Goal: Task Accomplishment & Management: Use online tool/utility

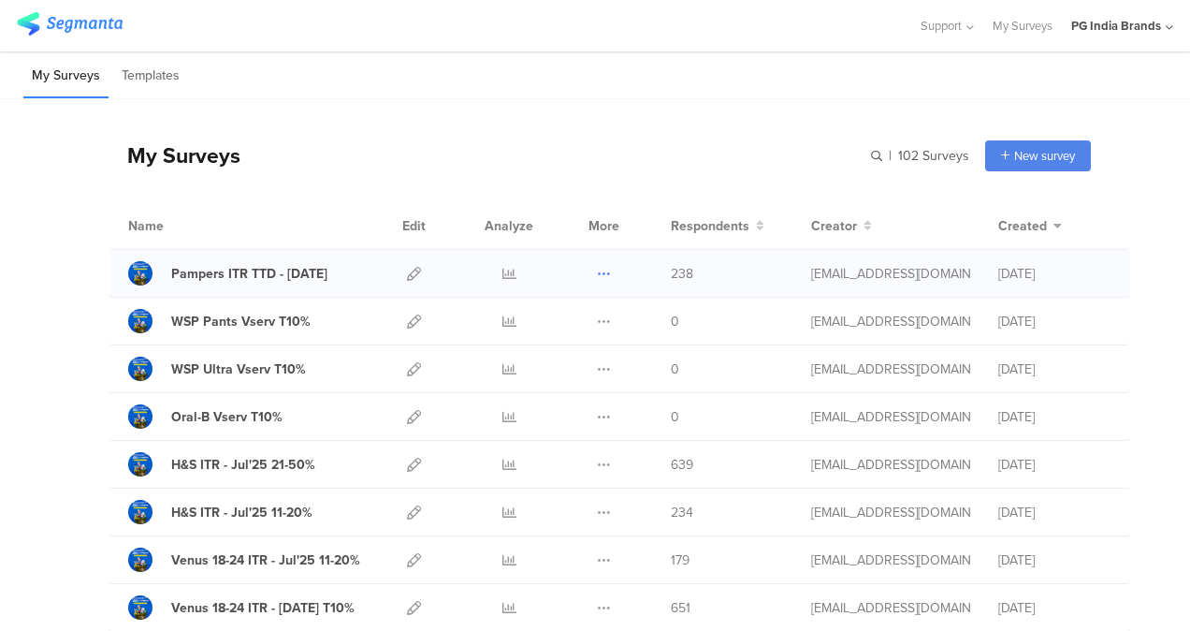
click at [597, 269] on icon at bounding box center [604, 274] width 14 height 14
click at [580, 351] on link "Export" at bounding box center [567, 355] width 103 height 34
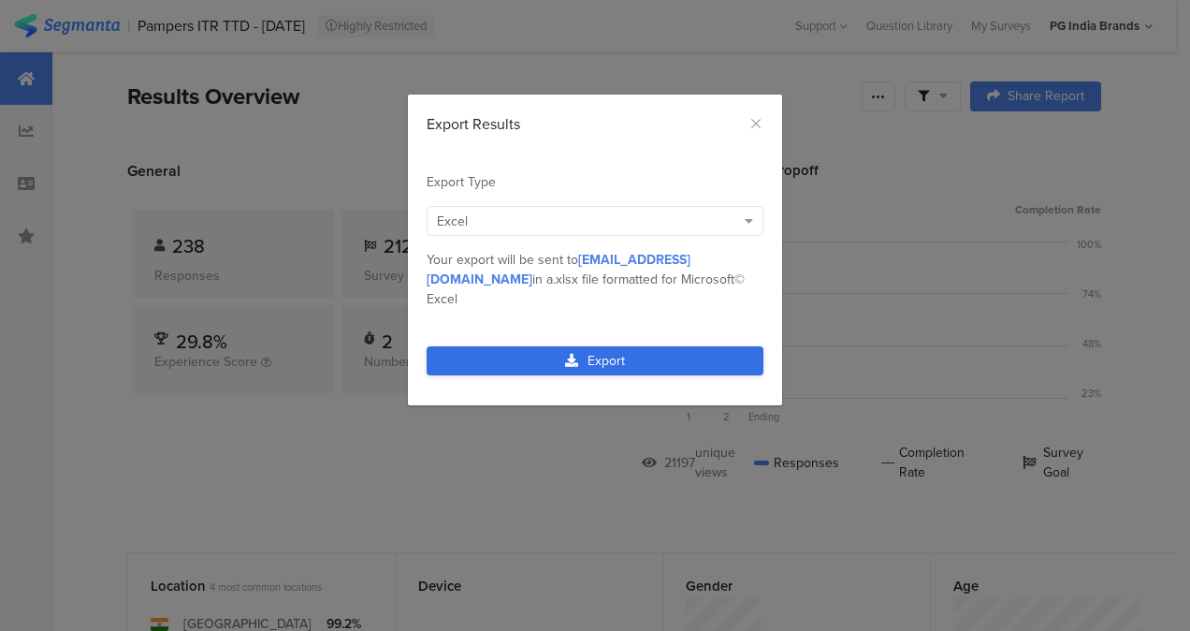
click at [589, 346] on link "Export" at bounding box center [595, 360] width 337 height 29
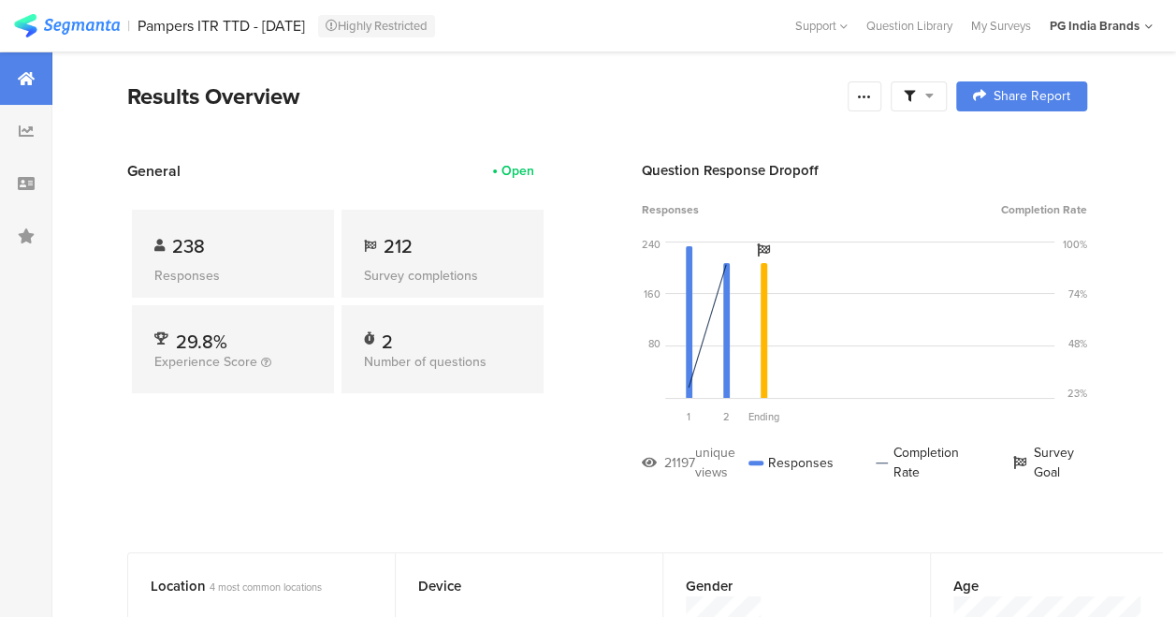
click at [534, 88] on div "Results Overview" at bounding box center [482, 97] width 711 height 34
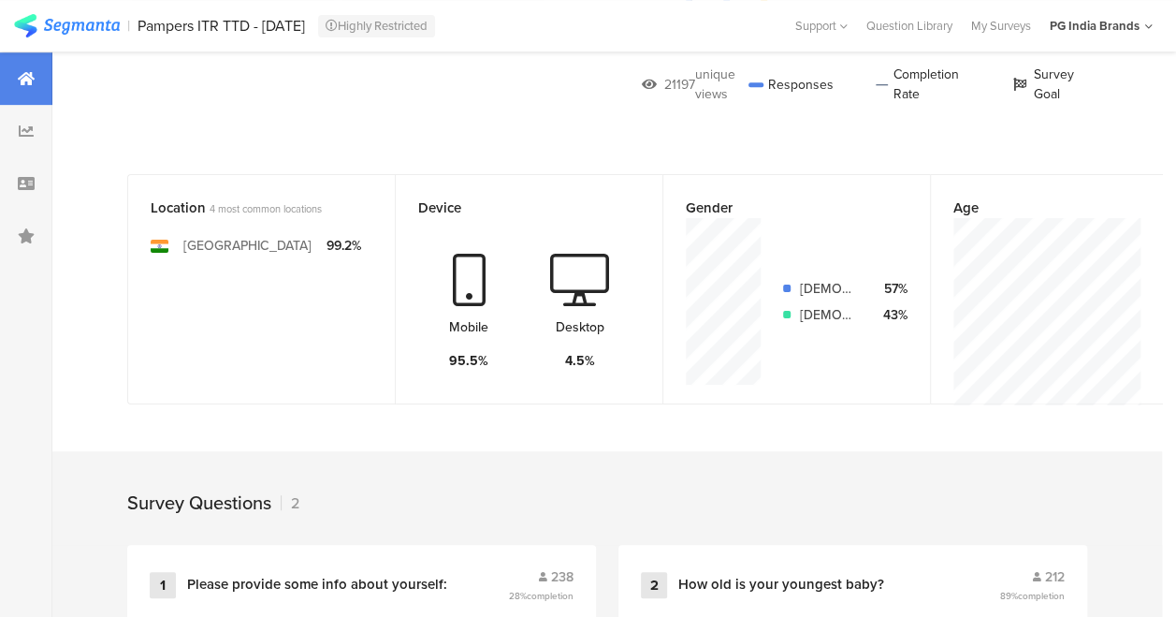
scroll to position [637, 0]
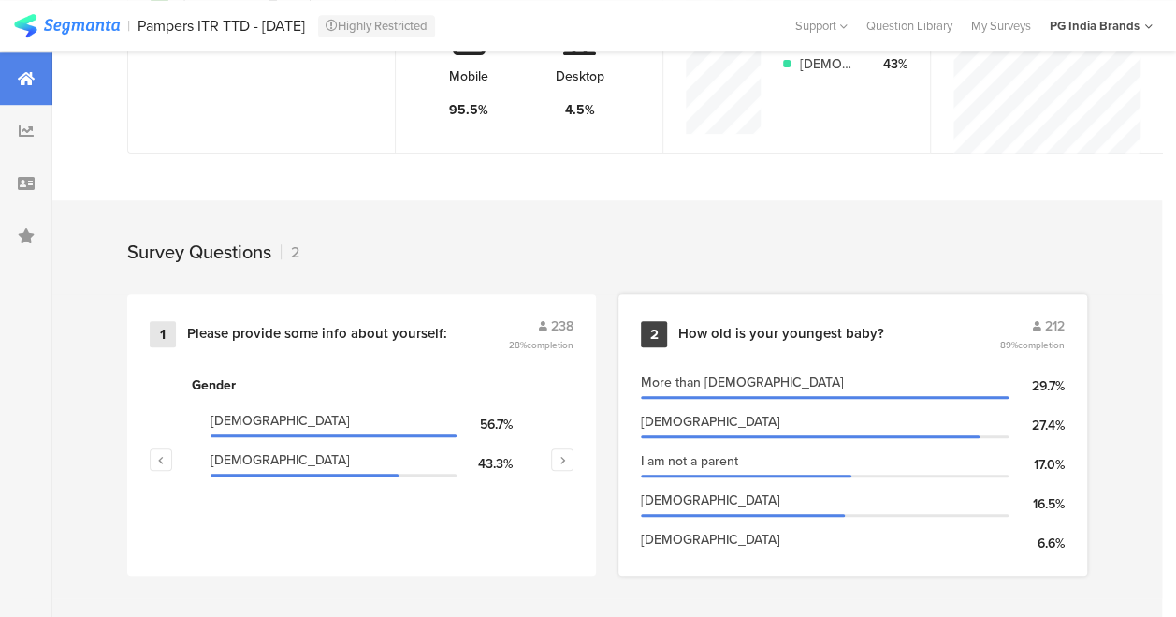
click at [658, 337] on div "2" at bounding box center [654, 334] width 26 height 26
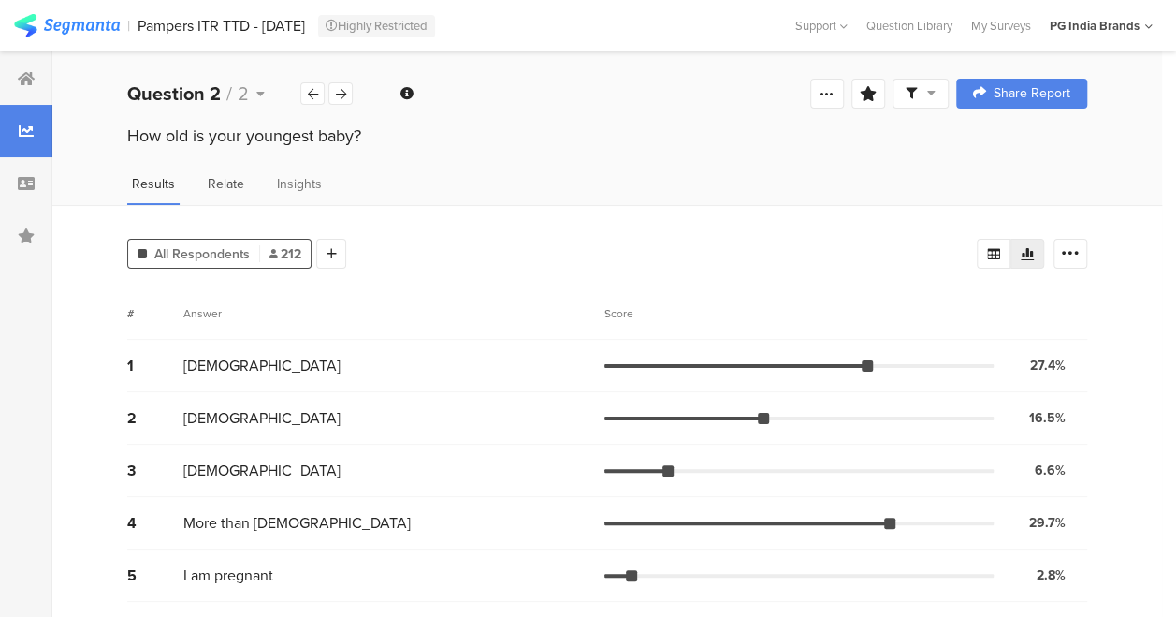
click at [225, 179] on span "Relate" at bounding box center [226, 184] width 36 height 20
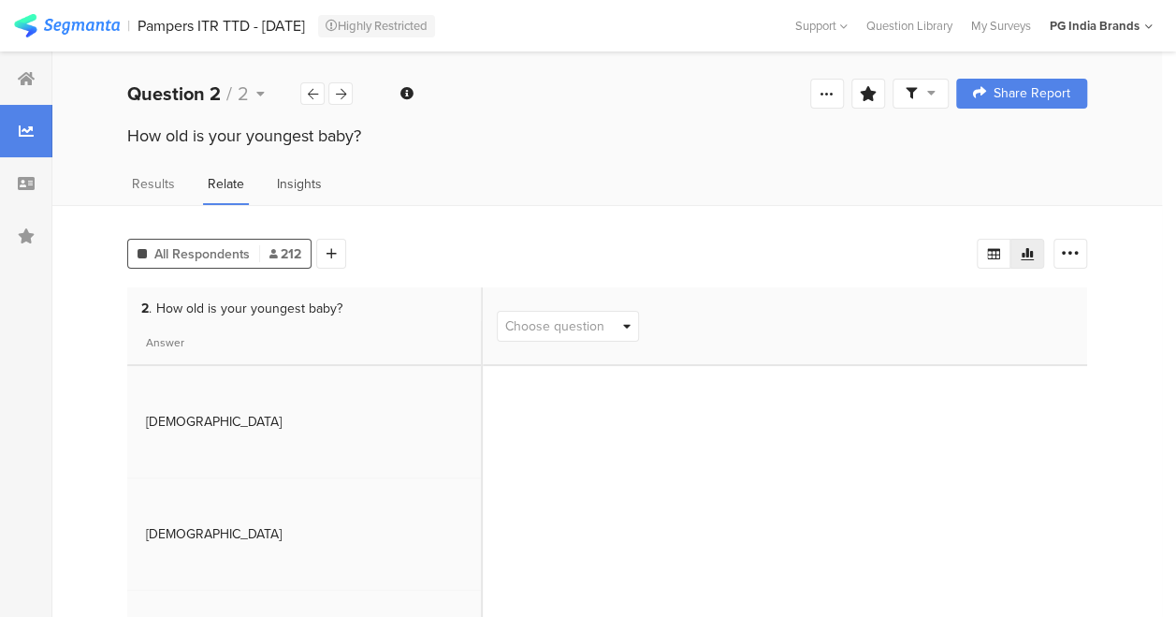
click at [296, 183] on span "Insights" at bounding box center [299, 184] width 45 height 20
